Goal: Navigation & Orientation: Find specific page/section

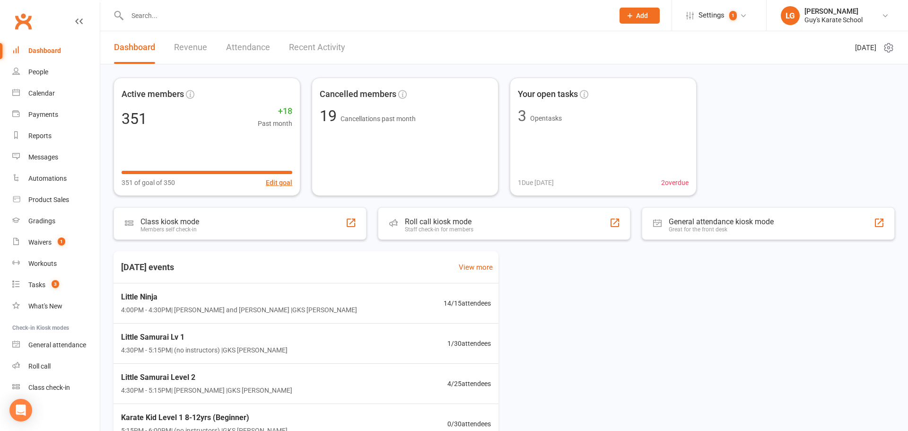
click at [141, 15] on input "text" at bounding box center [365, 15] width 483 height 13
type input "r"
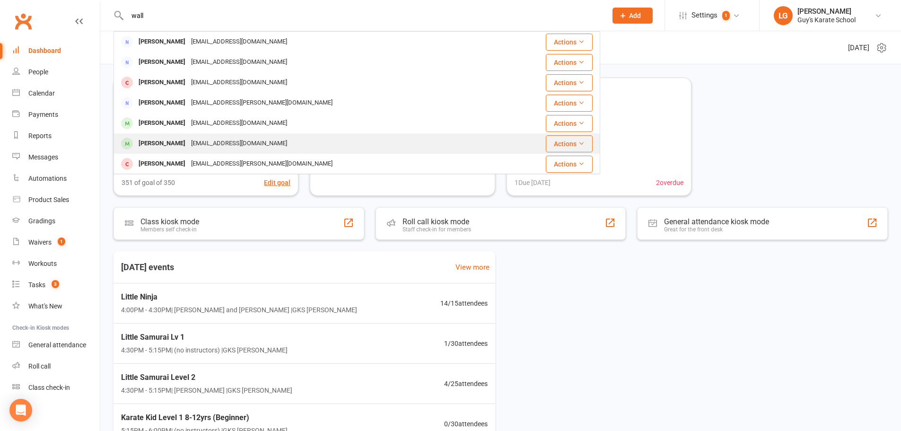
type input "wall"
click at [153, 142] on div "[PERSON_NAME]" at bounding box center [162, 144] width 52 height 14
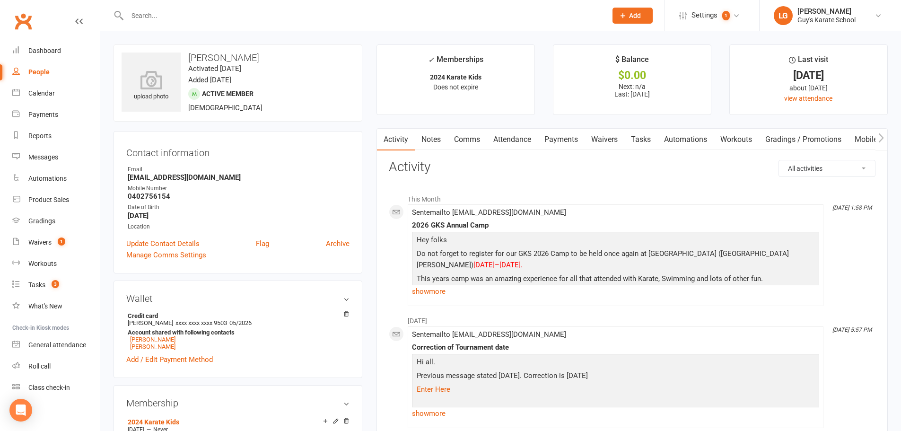
click at [517, 138] on link "Attendance" at bounding box center [511, 140] width 51 height 22
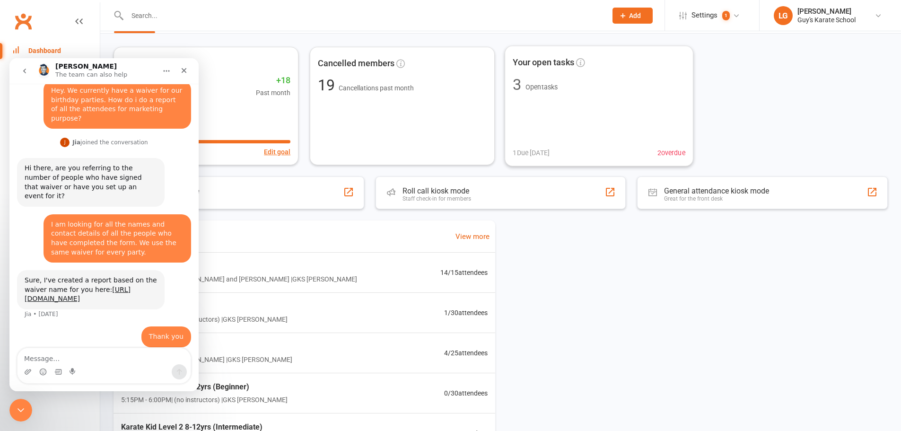
scroll to position [47, 0]
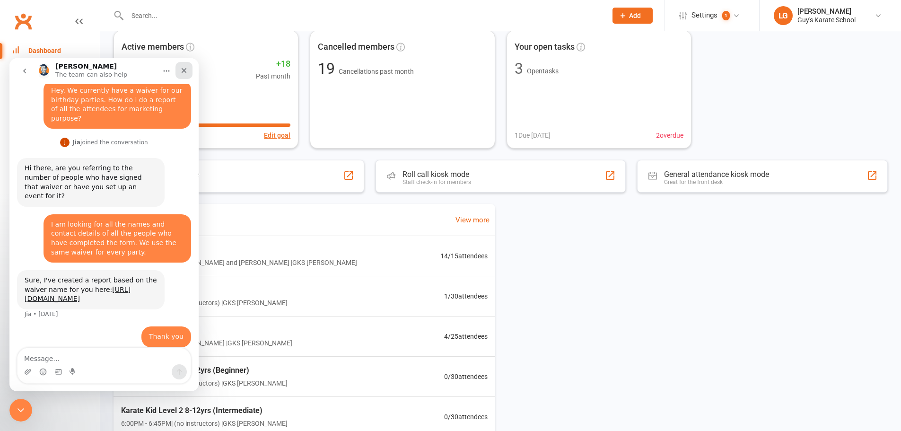
click at [187, 70] on icon "Close" at bounding box center [184, 71] width 8 height 8
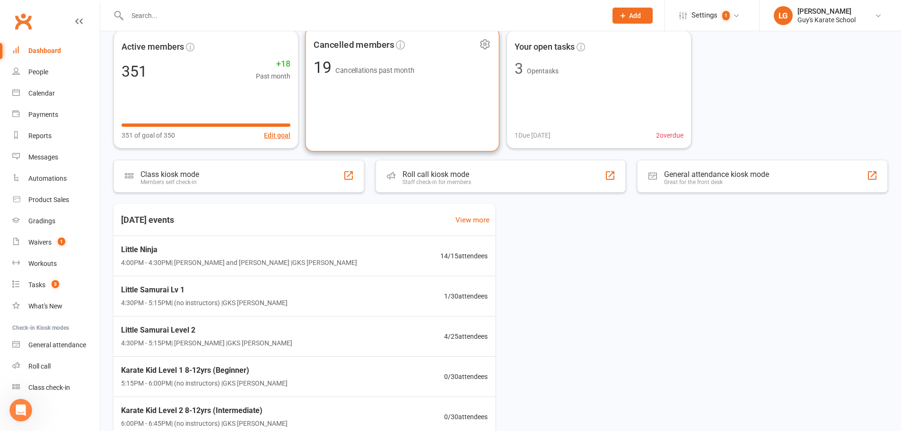
scroll to position [0, 0]
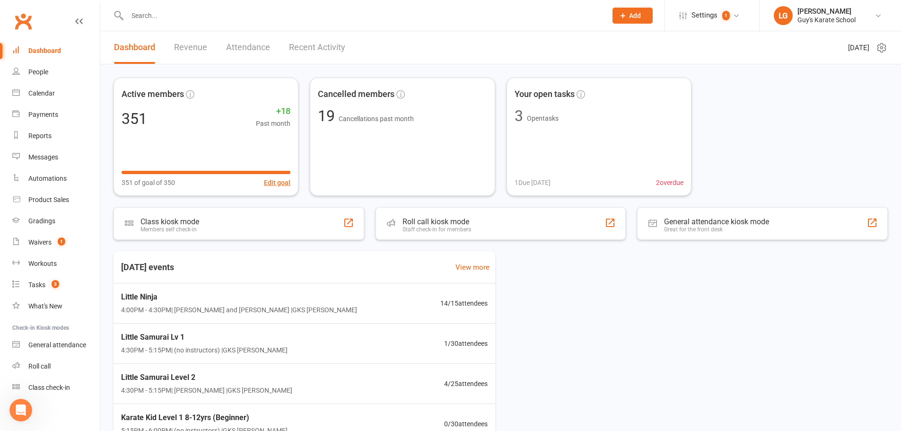
drag, startPoint x: 768, startPoint y: 98, endPoint x: 779, endPoint y: 107, distance: 14.1
click at [771, 108] on div "Active members 351 +18 Past month 351 of goal of 350 Edit goal Cancelled member…" at bounding box center [500, 137] width 774 height 118
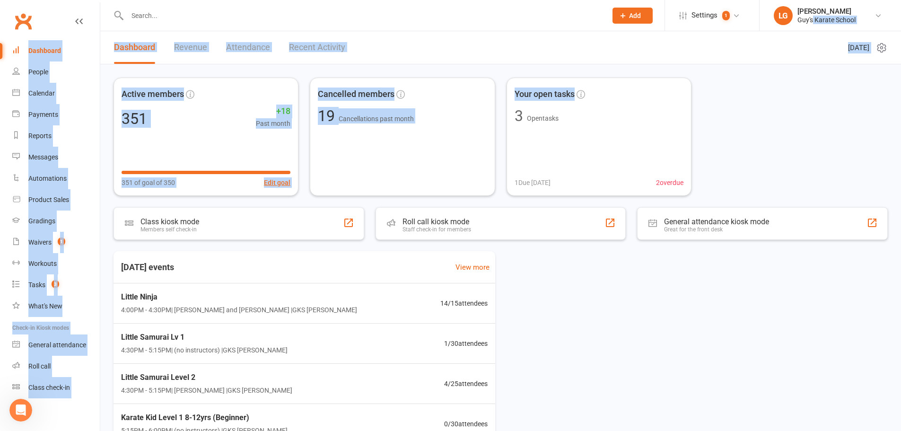
drag, startPoint x: 788, startPoint y: 56, endPoint x: 716, endPoint y: 124, distance: 99.0
click at [732, 104] on ui-view "Prospect Member Non-attending contact Class / event Appointment Grading event T…" at bounding box center [450, 280] width 901 height 556
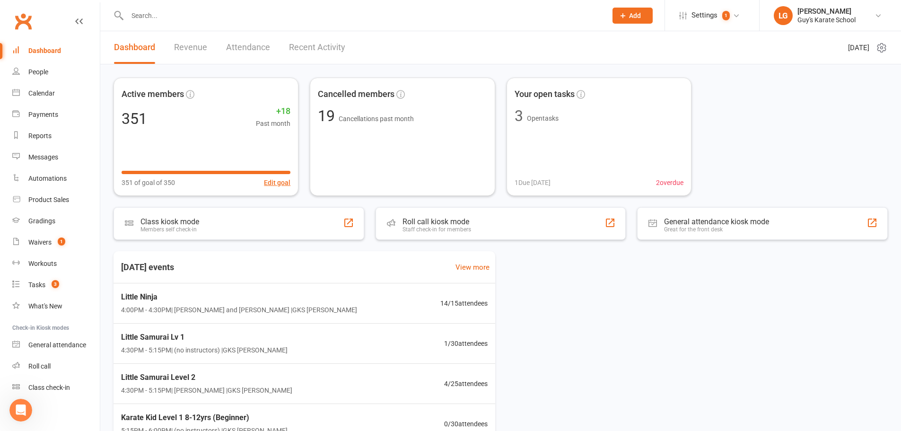
click at [568, 286] on div "Today's events View more Little Ninja 4:00PM - 4:30PM | Lindsay Guy and Lachlan…" at bounding box center [500, 387] width 774 height 272
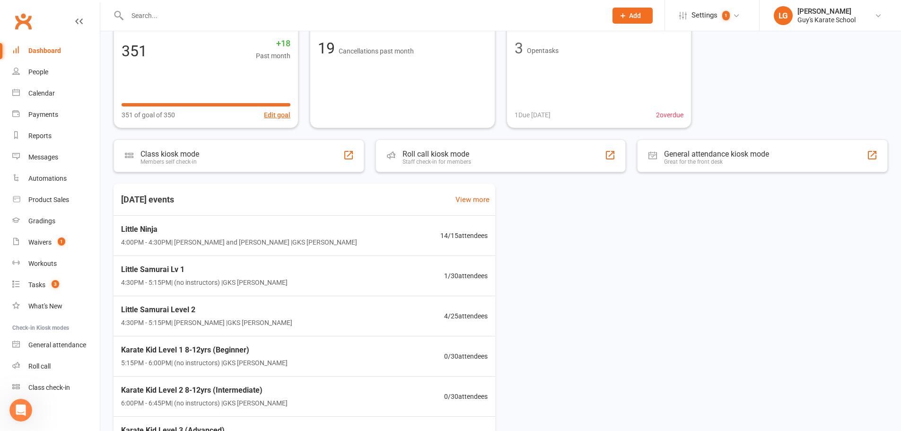
scroll to position [95, 0]
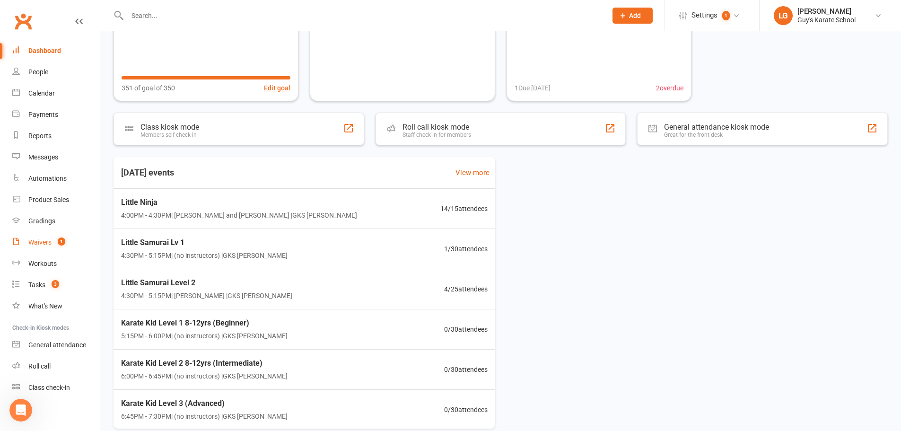
click at [49, 240] on div "Waivers" at bounding box center [39, 242] width 23 height 8
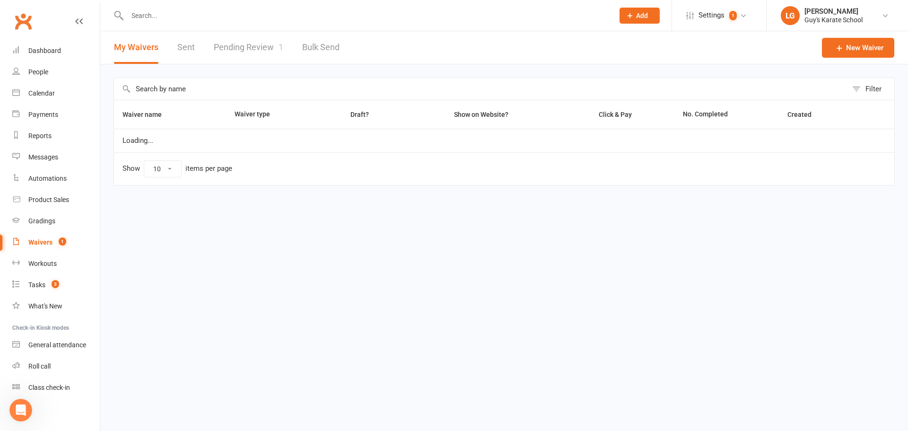
select select "50"
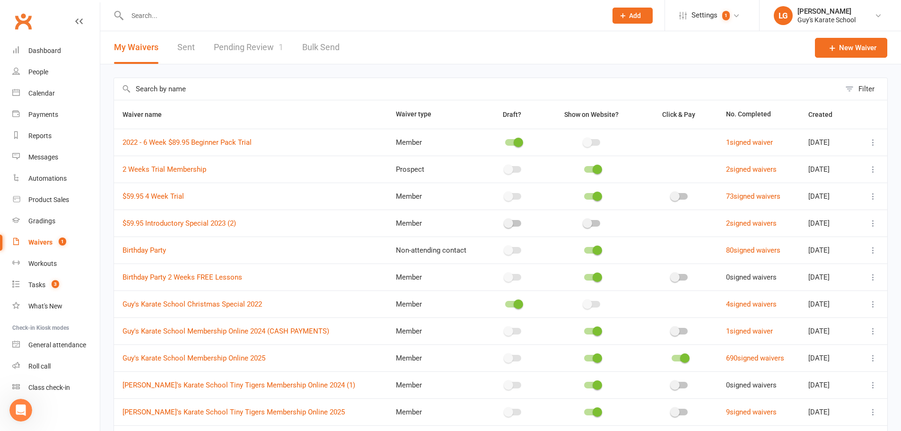
click at [425, 48] on header "My Waivers Sent Pending Review 1 Bulk Send New Waiver" at bounding box center [500, 47] width 800 height 33
click at [161, 15] on input "text" at bounding box center [362, 15] width 476 height 13
click at [44, 73] on div "People" at bounding box center [38, 72] width 20 height 8
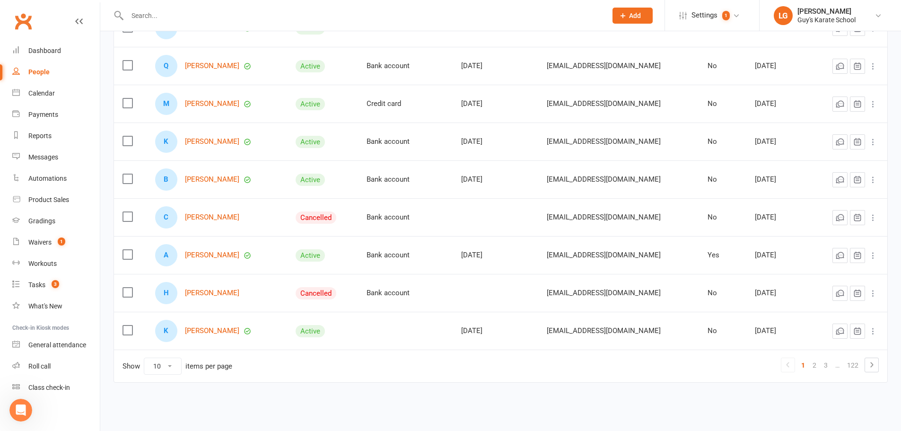
scroll to position [197, 0]
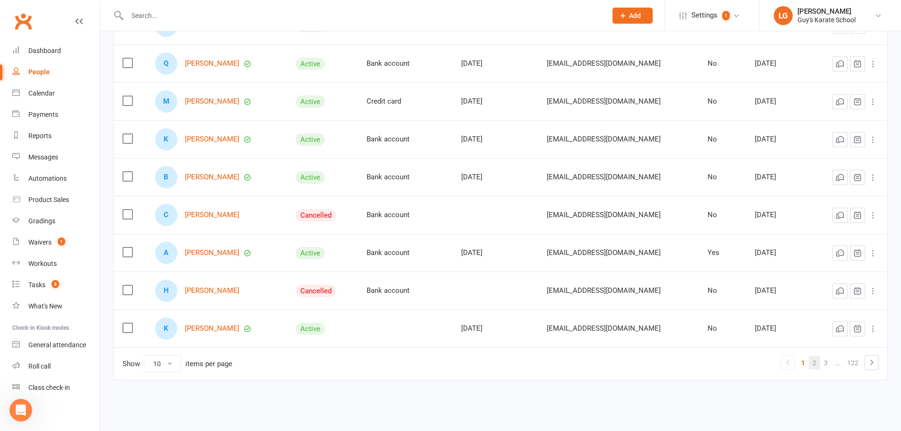
click at [816, 361] on link "2" at bounding box center [813, 362] width 11 height 13
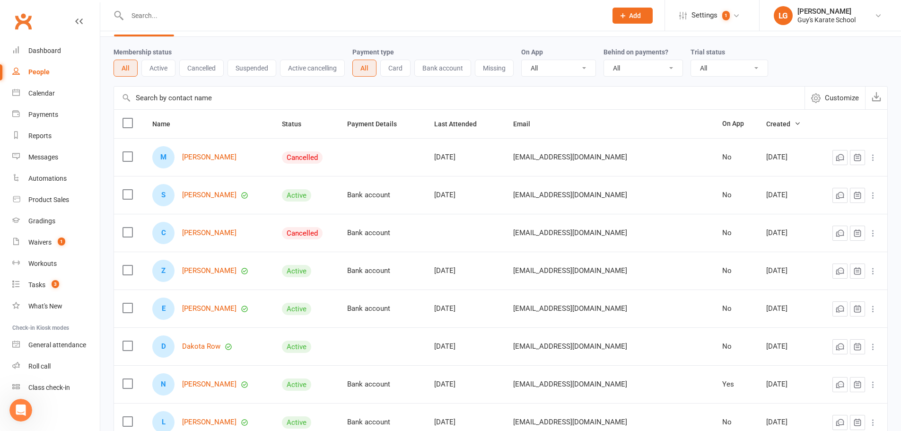
scroll to position [0, 0]
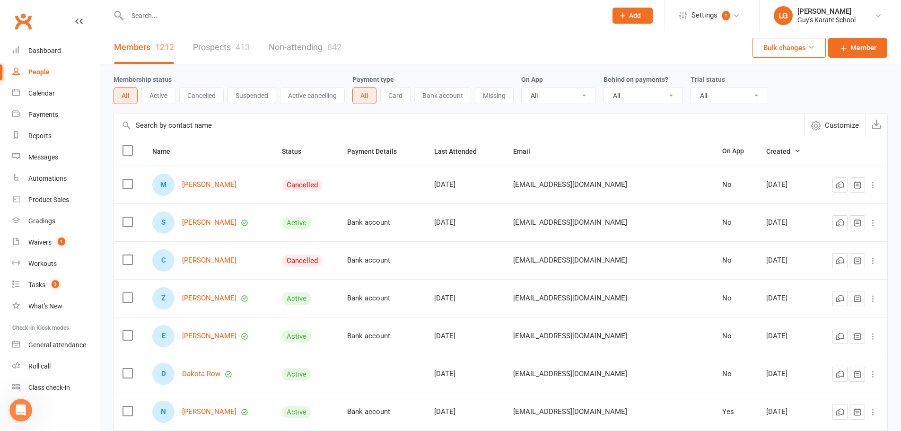
click at [219, 43] on link "Prospects 413" at bounding box center [221, 47] width 57 height 33
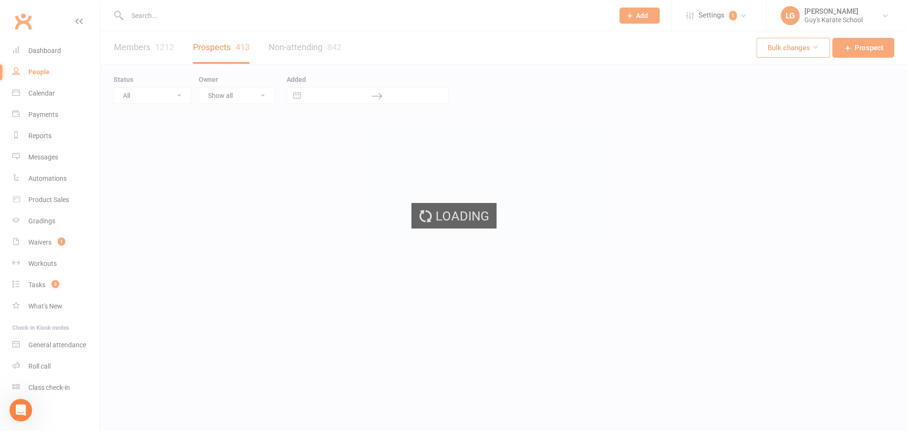
select select "100"
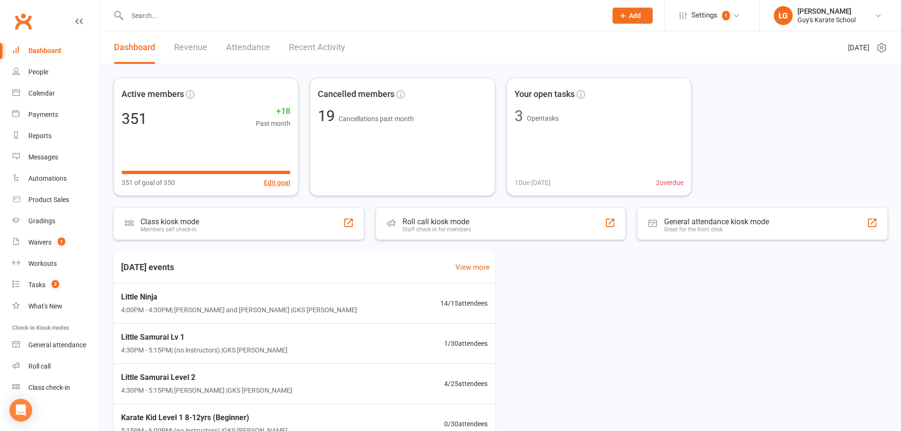
click at [151, 13] on input "text" at bounding box center [362, 15] width 476 height 13
